Goal: Check status: Check status

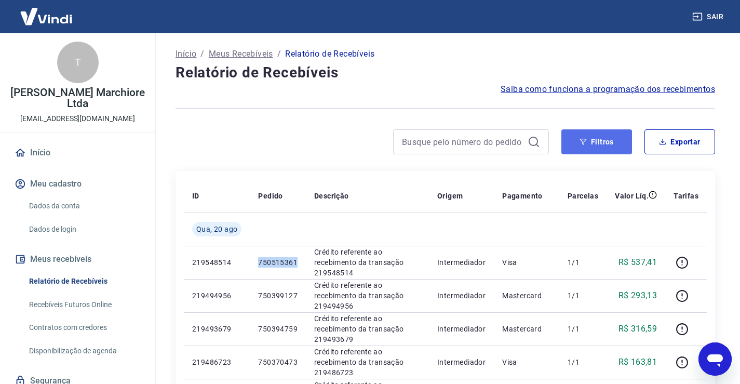
click at [592, 144] on button "Filtros" at bounding box center [596, 141] width 71 height 25
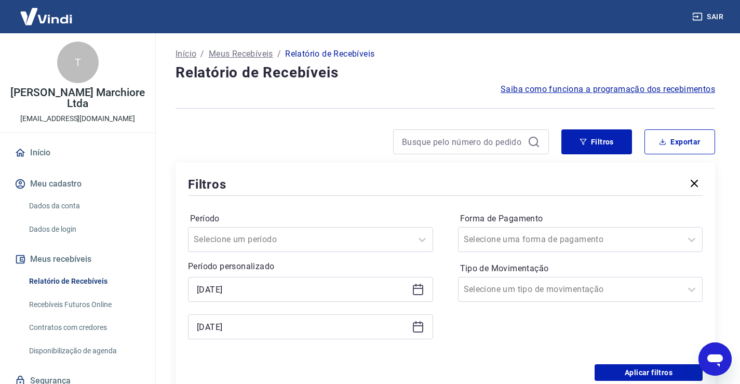
click at [420, 292] on icon at bounding box center [418, 289] width 12 height 12
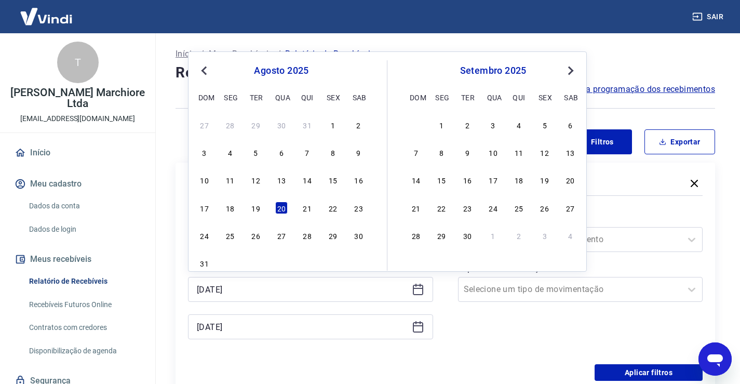
drag, startPoint x: 203, startPoint y: 68, endPoint x: 203, endPoint y: 88, distance: 19.7
click at [205, 68] on span "Previous Month" at bounding box center [205, 70] width 0 height 12
click at [278, 234] on div "30" at bounding box center [281, 235] width 12 height 12
type input "[DATE]"
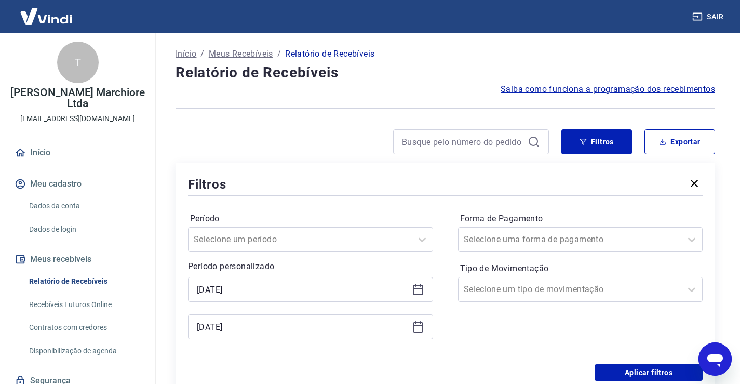
click at [417, 332] on icon at bounding box center [418, 327] width 10 height 10
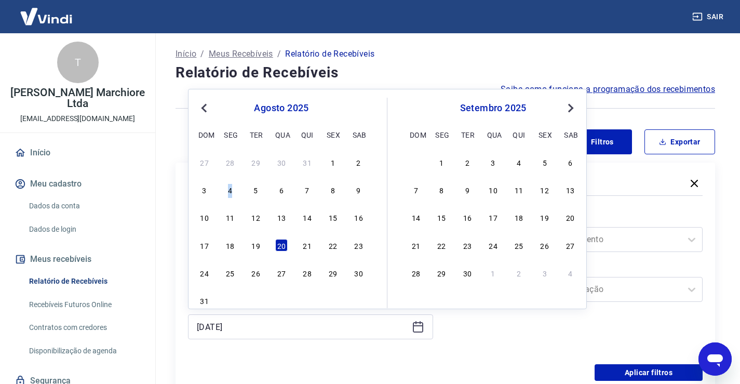
drag, startPoint x: 230, startPoint y: 189, endPoint x: 247, endPoint y: 196, distance: 18.4
click at [231, 189] on div "4" at bounding box center [230, 189] width 12 height 12
type input "[DATE]"
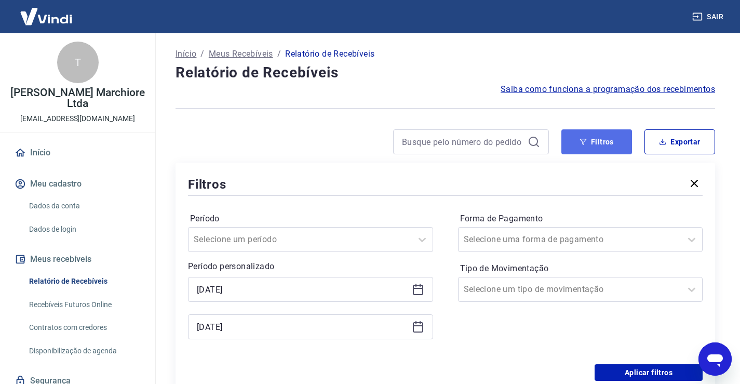
click at [604, 141] on button "Filtros" at bounding box center [596, 141] width 71 height 25
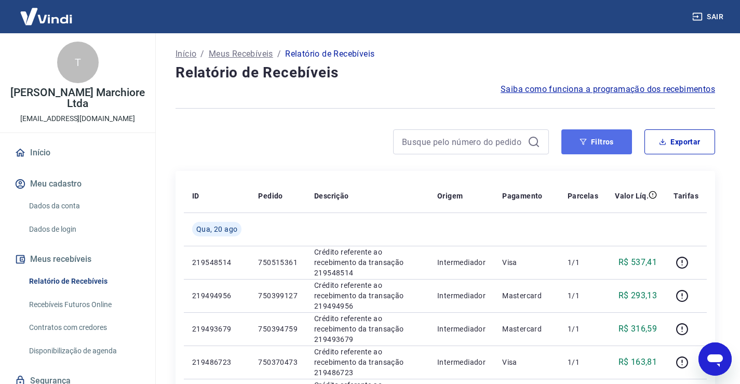
click at [619, 145] on button "Filtros" at bounding box center [596, 141] width 71 height 25
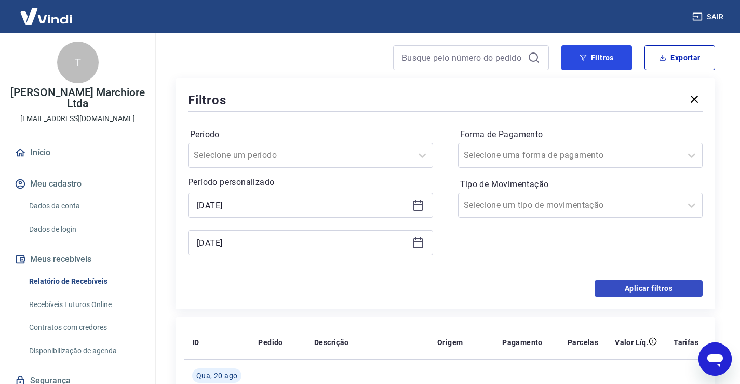
scroll to position [87, 0]
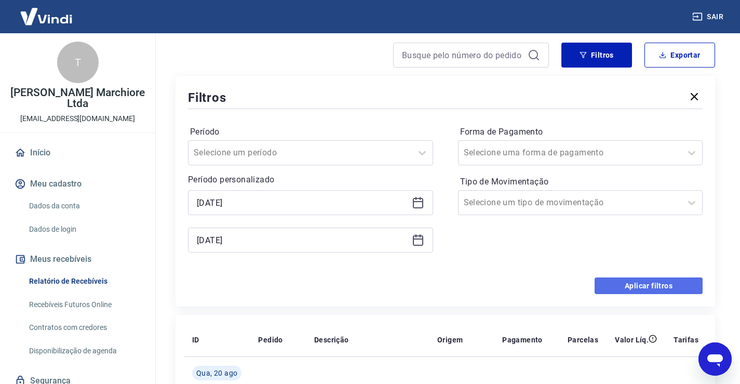
click at [637, 282] on button "Aplicar filtros" at bounding box center [648, 285] width 108 height 17
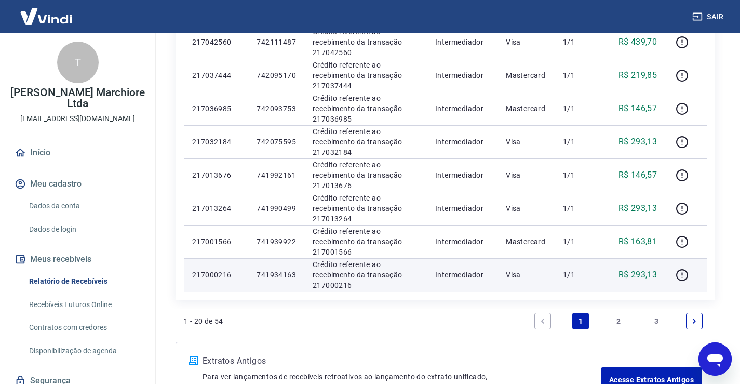
scroll to position [623, 0]
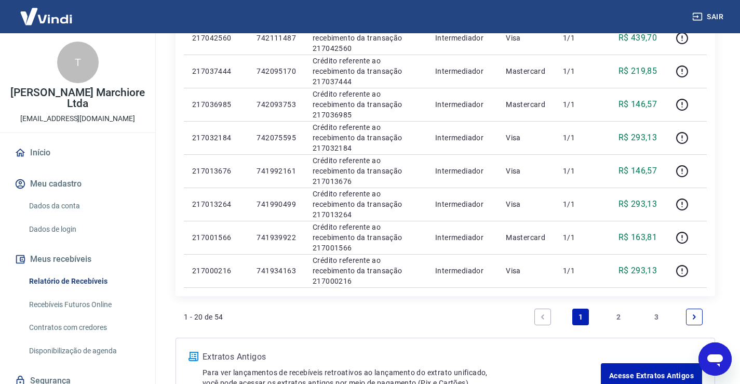
click at [656, 314] on link "3" at bounding box center [656, 316] width 17 height 17
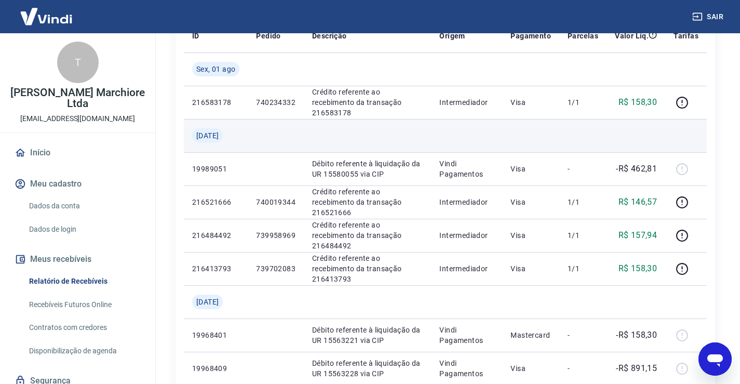
scroll to position [156, 0]
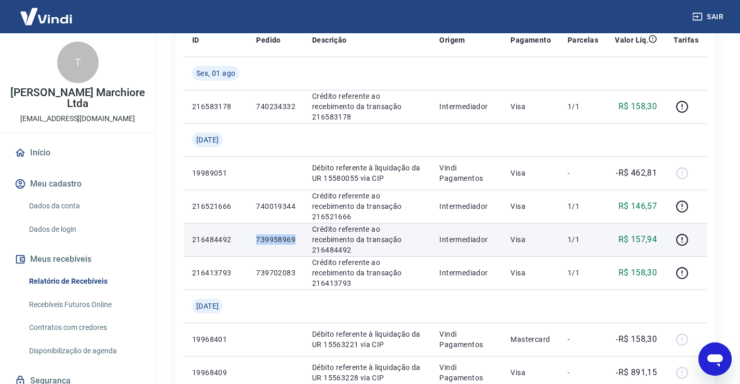
drag, startPoint x: 257, startPoint y: 239, endPoint x: 290, endPoint y: 239, distance: 32.7
click at [294, 239] on p "739958969" at bounding box center [275, 239] width 39 height 10
copy p "739958969"
